Goal: Find specific page/section

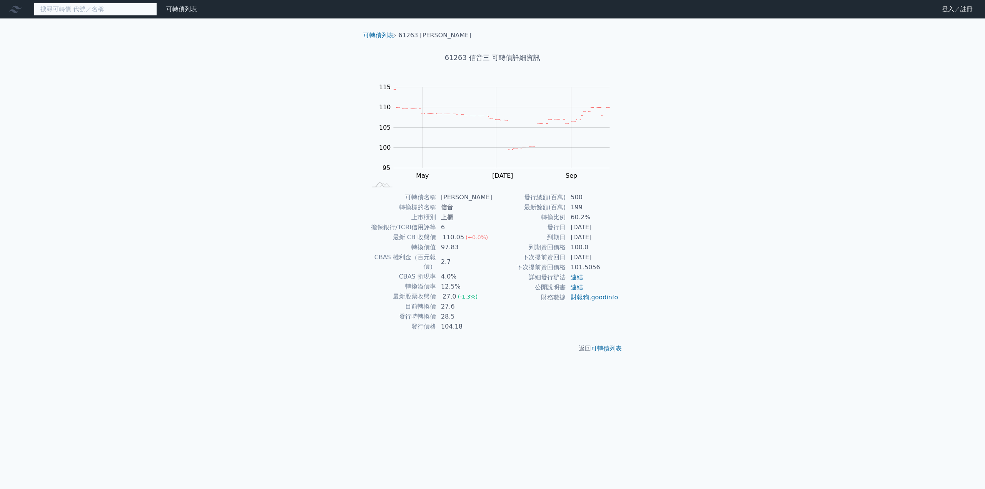
click at [110, 13] on input at bounding box center [95, 9] width 123 height 13
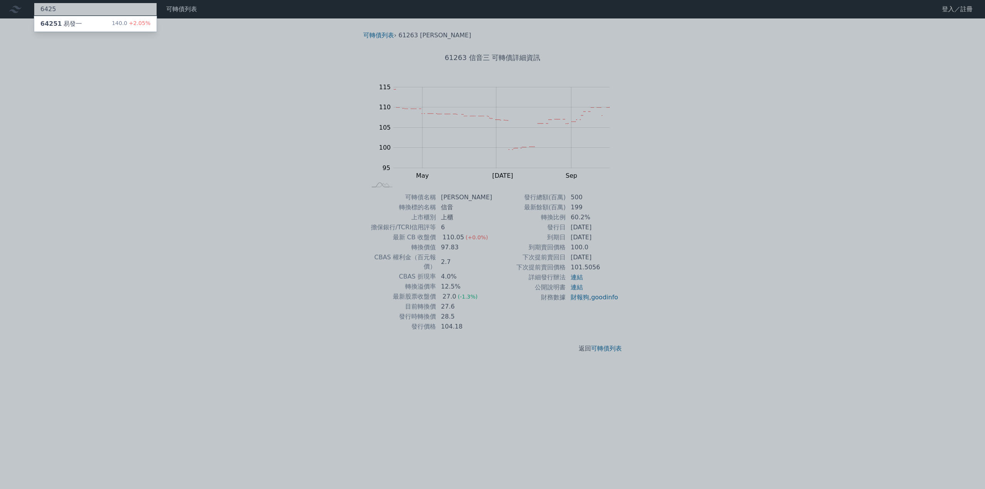
type input "6425"
click at [81, 24] on div "64251 易發一 140.0 +2.05%" at bounding box center [95, 23] width 122 height 15
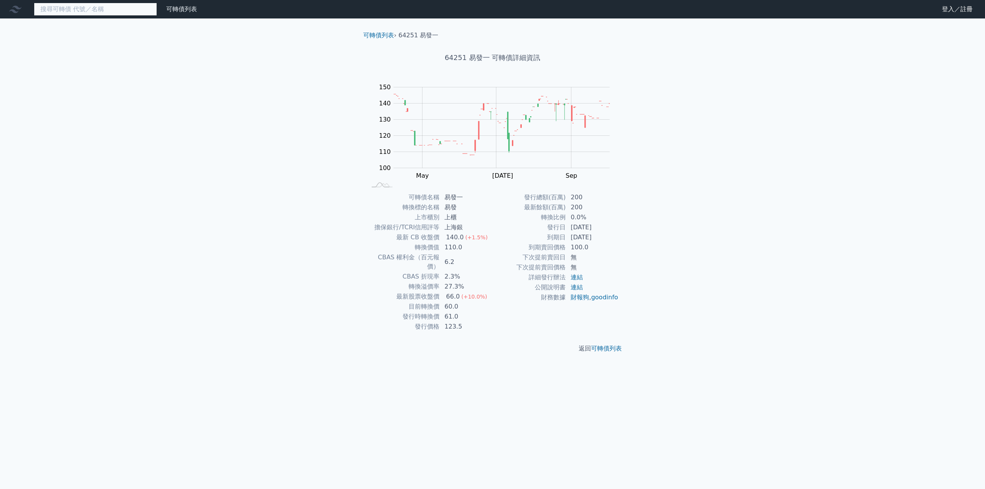
click at [75, 9] on input at bounding box center [95, 9] width 123 height 13
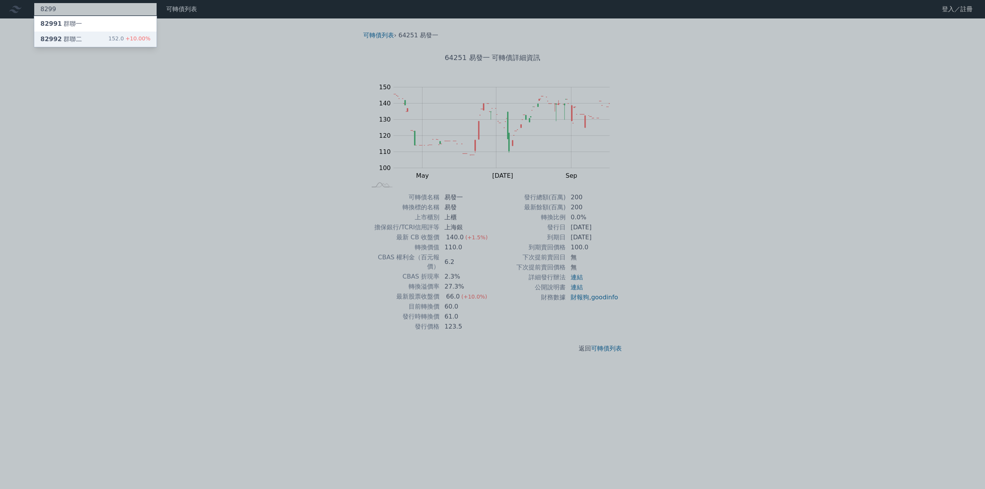
type input "8299"
click at [69, 38] on div "82992 群聯二" at bounding box center [61, 39] width 42 height 9
